Goal: Information Seeking & Learning: Learn about a topic

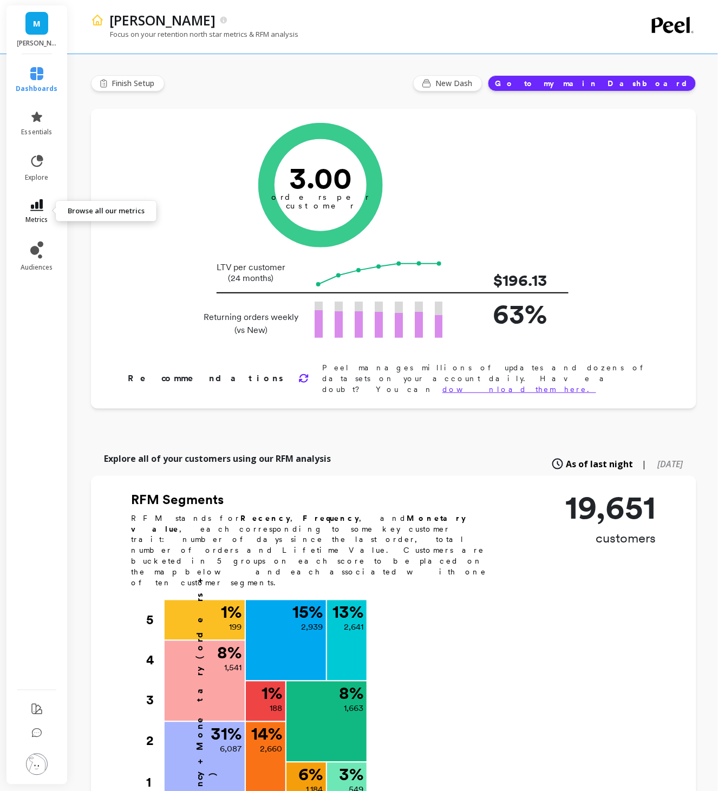
click at [42, 207] on icon at bounding box center [36, 205] width 13 height 12
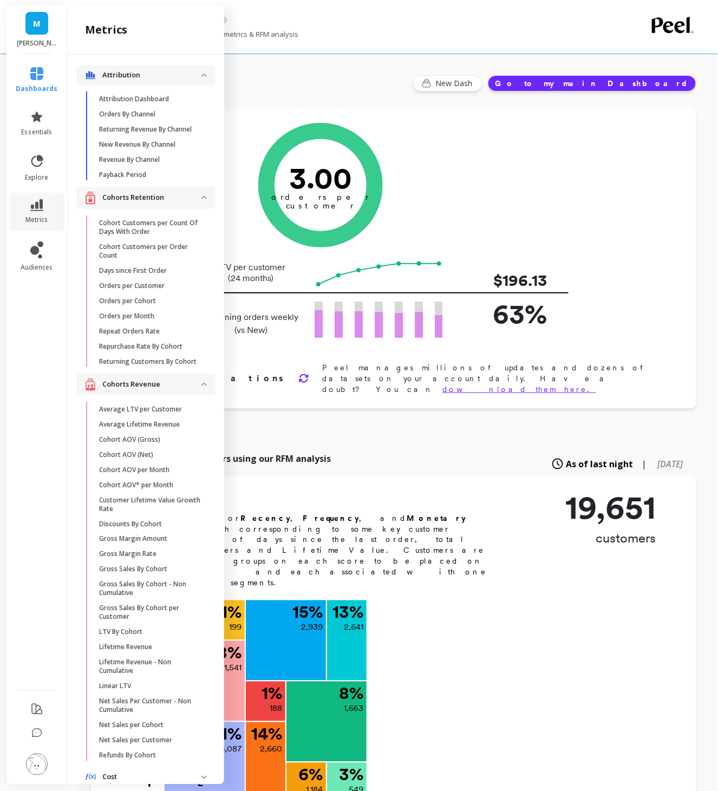
click at [162, 358] on p "Returning Customers By Cohort" at bounding box center [147, 361] width 97 height 9
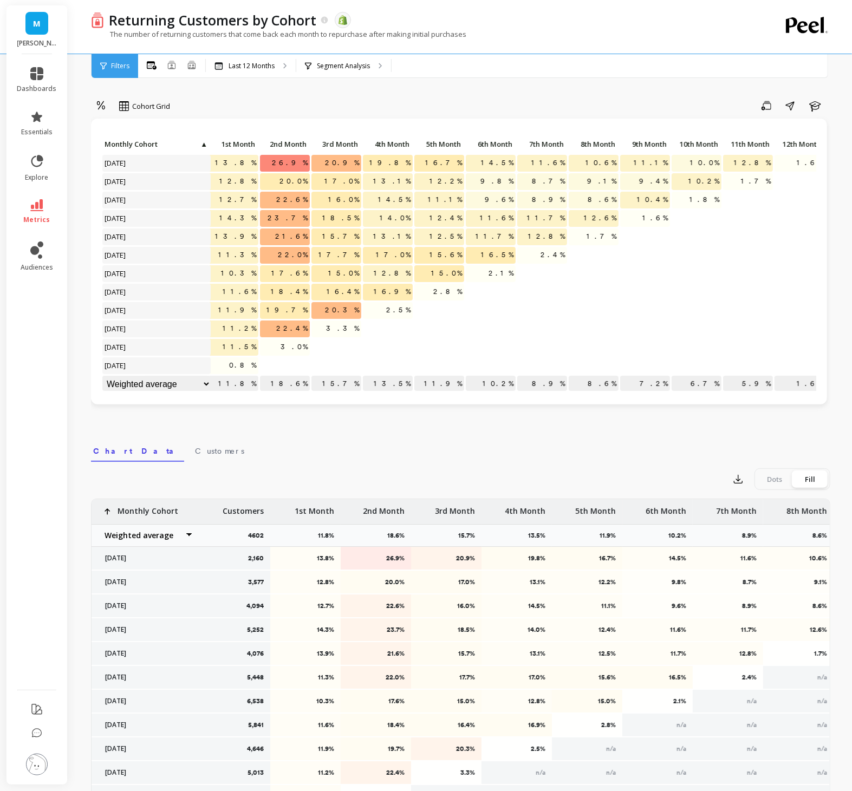
scroll to position [0, 76]
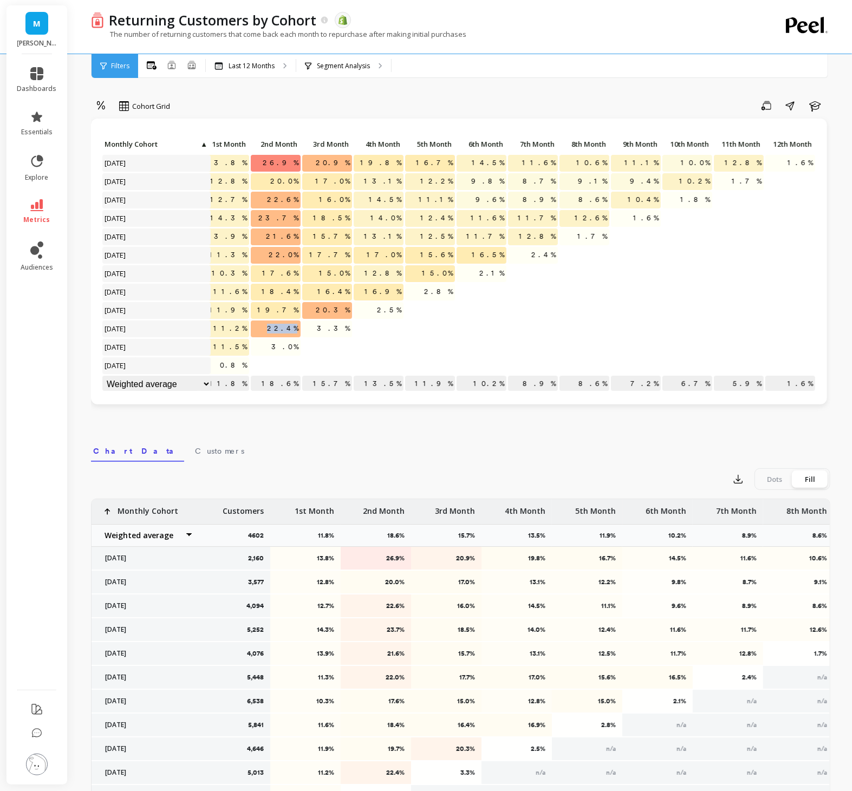
drag, startPoint x: 270, startPoint y: 329, endPoint x: 298, endPoint y: 331, distance: 28.3
click at [298, 331] on p "22.4%" at bounding box center [276, 329] width 50 height 16
drag, startPoint x: 326, startPoint y: 310, endPoint x: 356, endPoint y: 312, distance: 30.4
click at [357, 312] on div "Click to create an audience 2,160 13.8% 26.9% 20.9% 19.8% 16.7% 14.5% 11.6% 10.…" at bounding box center [420, 265] width 791 height 258
drag, startPoint x: 324, startPoint y: 309, endPoint x: 355, endPoint y: 309, distance: 30.9
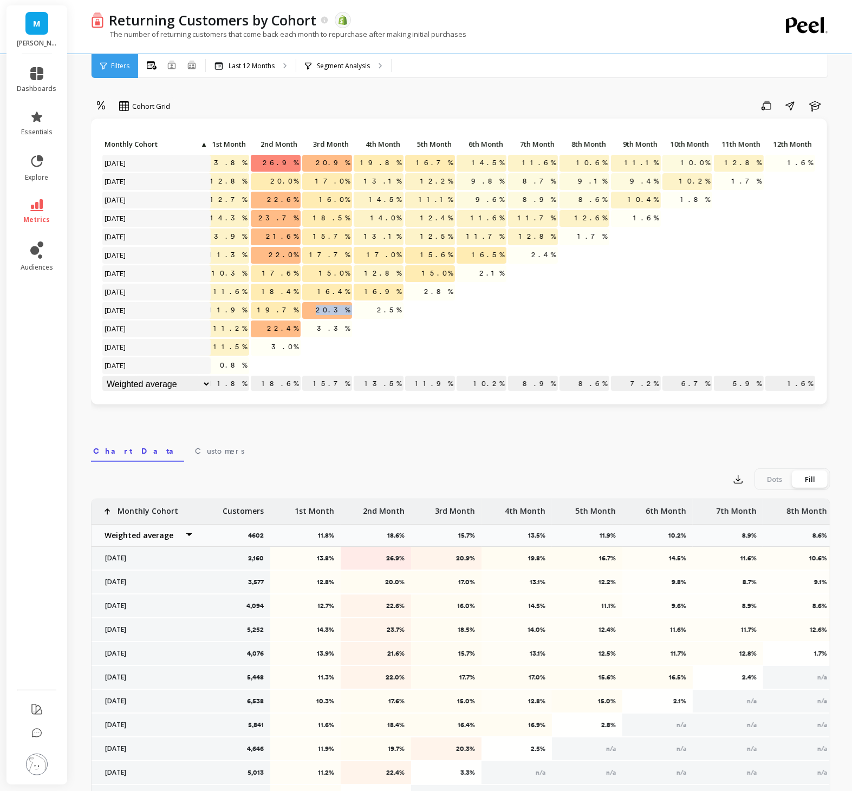
click at [355, 309] on div "Click to create an audience 2,160 13.8% 26.9% 20.9% 19.8% 16.7% 14.5% 11.6% 10.…" at bounding box center [420, 265] width 791 height 258
drag, startPoint x: 374, startPoint y: 293, endPoint x: 410, endPoint y: 293, distance: 36.8
click at [411, 293] on div "Click to create an audience 2,160 13.8% 26.9% 20.9% 19.8% 16.7% 14.5% 11.6% 10.…" at bounding box center [420, 265] width 791 height 258
drag, startPoint x: 433, startPoint y: 274, endPoint x: 449, endPoint y: 274, distance: 16.2
click at [449, 274] on span "15.0%" at bounding box center [437, 273] width 35 height 16
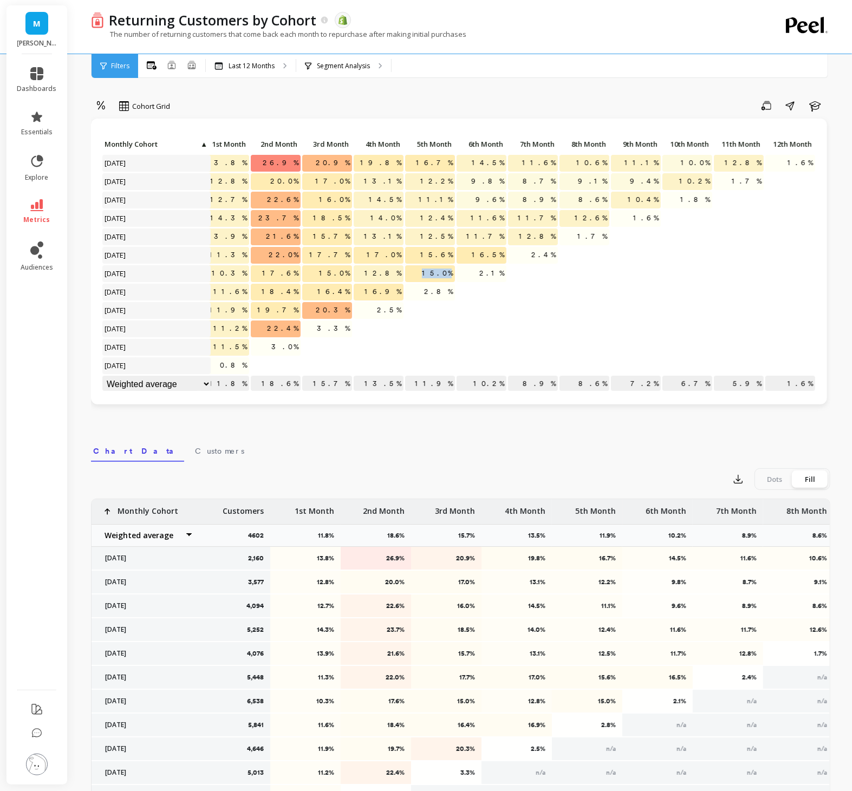
click at [436, 275] on span "15.0%" at bounding box center [437, 273] width 35 height 16
drag, startPoint x: 429, startPoint y: 274, endPoint x: 455, endPoint y: 275, distance: 26.0
click at [455, 275] on div "15.0%" at bounding box center [429, 274] width 51 height 18
drag, startPoint x: 432, startPoint y: 273, endPoint x: 443, endPoint y: 273, distance: 11.4
click at [443, 273] on span "15.0%" at bounding box center [437, 273] width 35 height 16
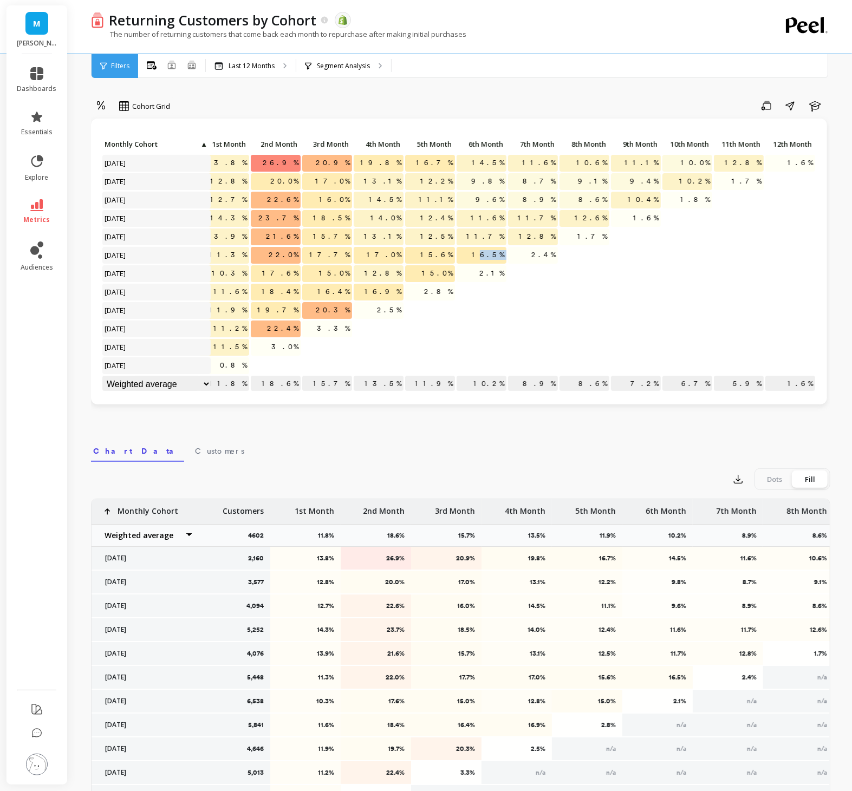
drag, startPoint x: 486, startPoint y: 256, endPoint x: 516, endPoint y: 256, distance: 29.8
click at [516, 256] on div "Click to create an audience 2,160 13.8% 26.9% 20.9% 19.8% 16.7% 14.5% 11.6% 10.…" at bounding box center [420, 265] width 791 height 258
drag, startPoint x: 531, startPoint y: 237, endPoint x: 558, endPoint y: 238, distance: 27.6
click at [559, 238] on div "Click to create an audience 2,160 13.8% 26.9% 20.9% 19.8% 16.7% 14.5% 11.6% 10.…" at bounding box center [420, 265] width 791 height 258
drag, startPoint x: 581, startPoint y: 219, endPoint x: 609, endPoint y: 220, distance: 27.6
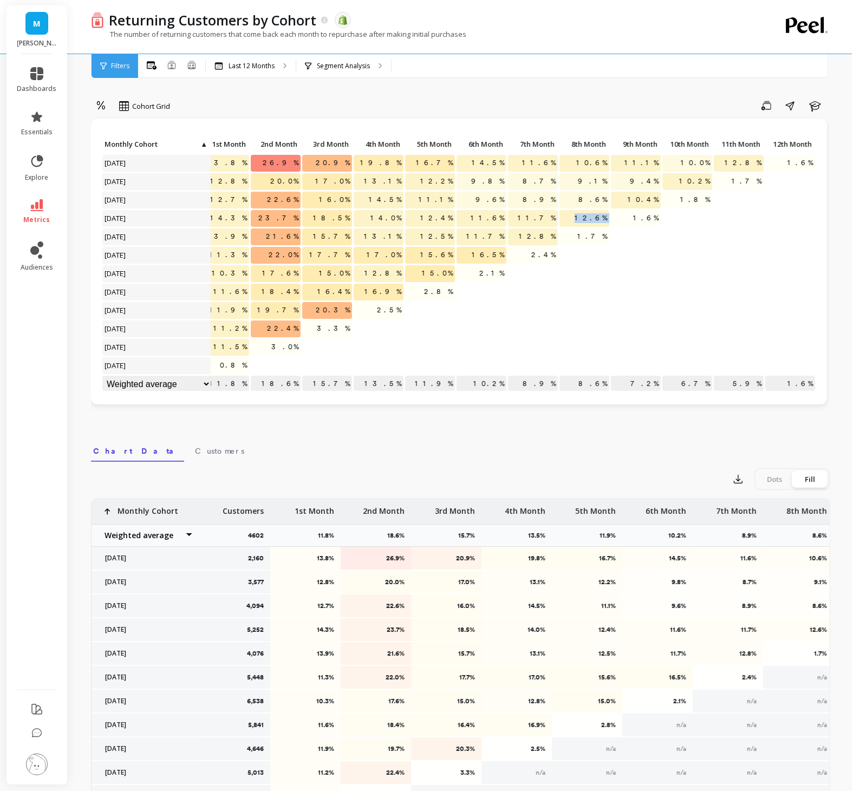
click at [610, 220] on div "Click to create an audience 2,160 13.8% 26.9% 20.9% 19.8% 16.7% 14.5% 11.6% 10.…" at bounding box center [420, 265] width 791 height 258
drag, startPoint x: 632, startPoint y: 200, endPoint x: 658, endPoint y: 200, distance: 26.5
click at [658, 200] on p "10.4%" at bounding box center [636, 200] width 50 height 16
drag, startPoint x: 689, startPoint y: 182, endPoint x: 717, endPoint y: 181, distance: 28.2
click at [717, 181] on div "Click to create an audience 2,160 13.8% 26.9% 20.9% 19.8% 16.7% 14.5% 11.6% 10.…" at bounding box center [420, 265] width 791 height 258
